Goal: Information Seeking & Learning: Learn about a topic

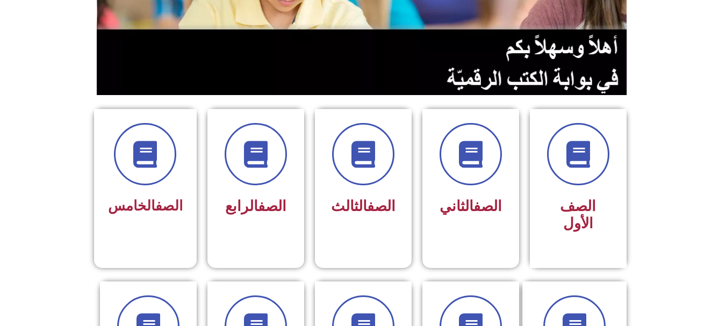
scroll to position [163, 0]
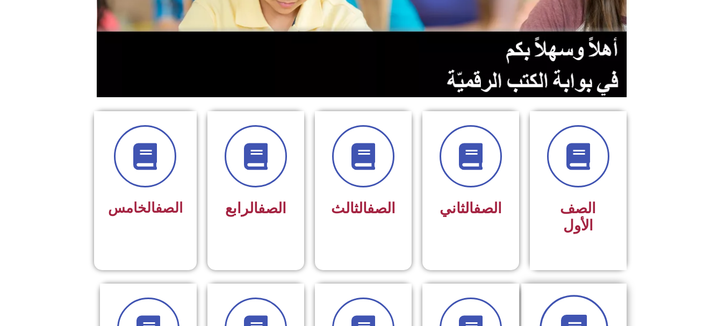
click at [568, 295] on span at bounding box center [573, 329] width 69 height 69
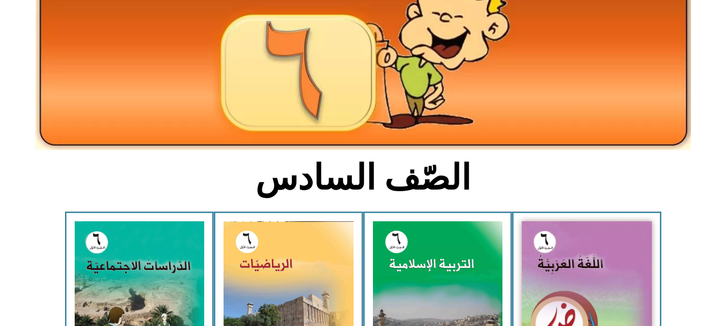
scroll to position [98, 0]
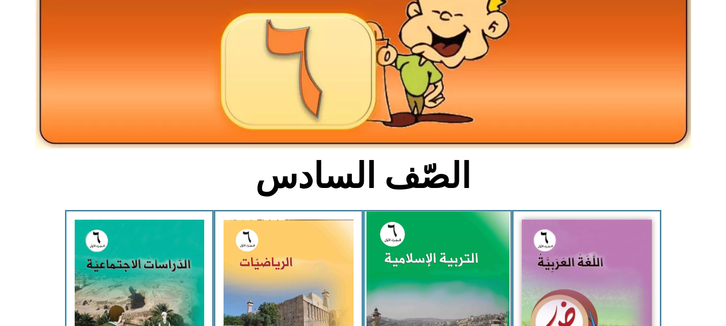
click at [430, 220] on img at bounding box center [437, 301] width 143 height 178
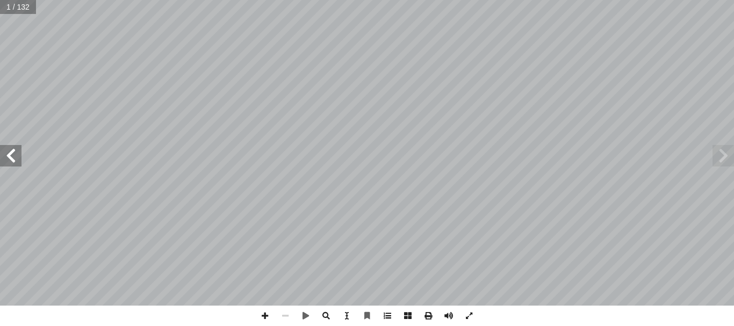
click at [382, 316] on span at bounding box center [387, 316] width 20 height 20
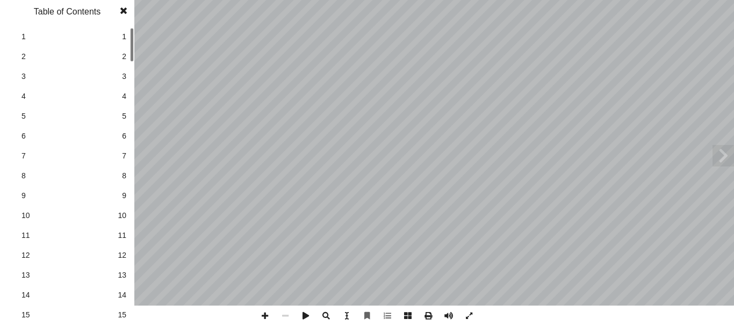
click at [114, 233] on link "11 11" at bounding box center [65, 236] width 121 height 20
click at [132, 66] on div at bounding box center [132, 176] width 4 height 297
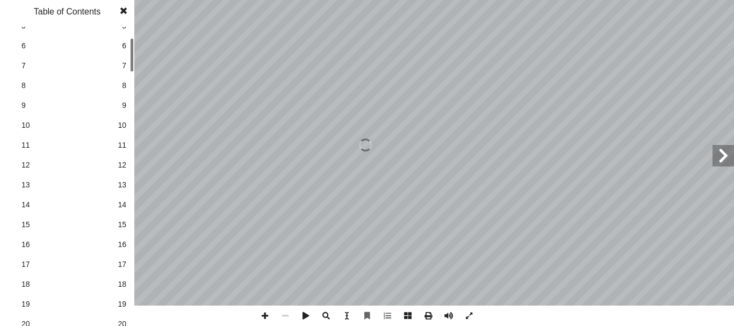
click at [132, 69] on div at bounding box center [132, 55] width 4 height 34
click at [120, 309] on link "20 20" at bounding box center [65, 319] width 121 height 20
click at [121, 6] on span at bounding box center [123, 10] width 19 height 21
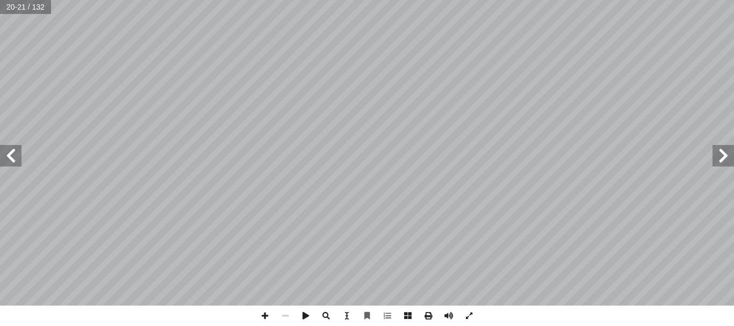
click at [8, 148] on span at bounding box center [10, 155] width 21 height 21
click at [11, 162] on span at bounding box center [10, 155] width 21 height 21
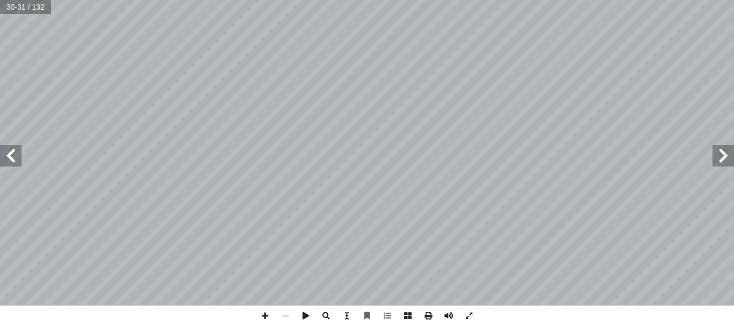
click at [712, 165] on span at bounding box center [722, 155] width 21 height 21
click at [554, 0] on html "الصفحة الرئيسية الصف الأول الصف الثاني الصف الثالث الصف الرابع الصف الخامس الصف…" at bounding box center [367, 35] width 734 height 71
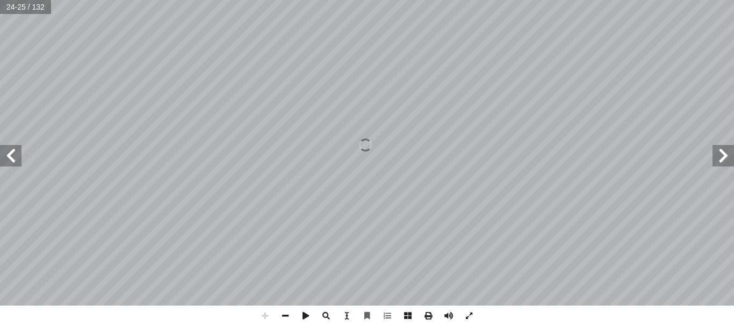
click at [513, 0] on html "الصفحة الرئيسية الصف الأول الصف الثاني الصف الثالث الصف الرابع الصف الخامس الصف…" at bounding box center [367, 35] width 734 height 71
click at [288, 318] on span at bounding box center [285, 316] width 20 height 20
click at [288, 317] on span at bounding box center [285, 316] width 20 height 20
click at [288, 315] on span at bounding box center [285, 316] width 20 height 20
click at [265, 322] on span at bounding box center [265, 316] width 20 height 20
